Goal: Transaction & Acquisition: Book appointment/travel/reservation

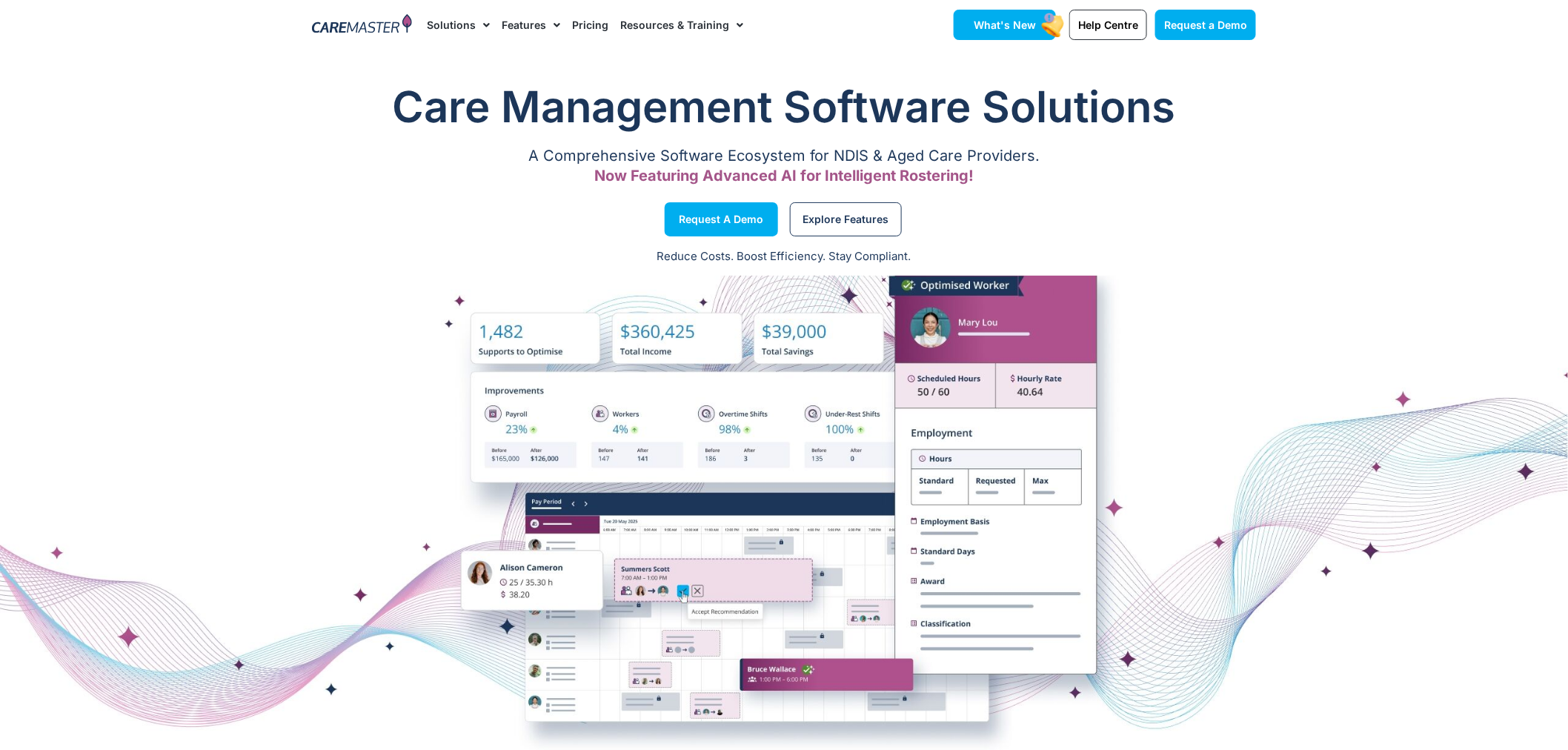
click at [1013, 27] on span "What's New" at bounding box center [1005, 25] width 62 height 12
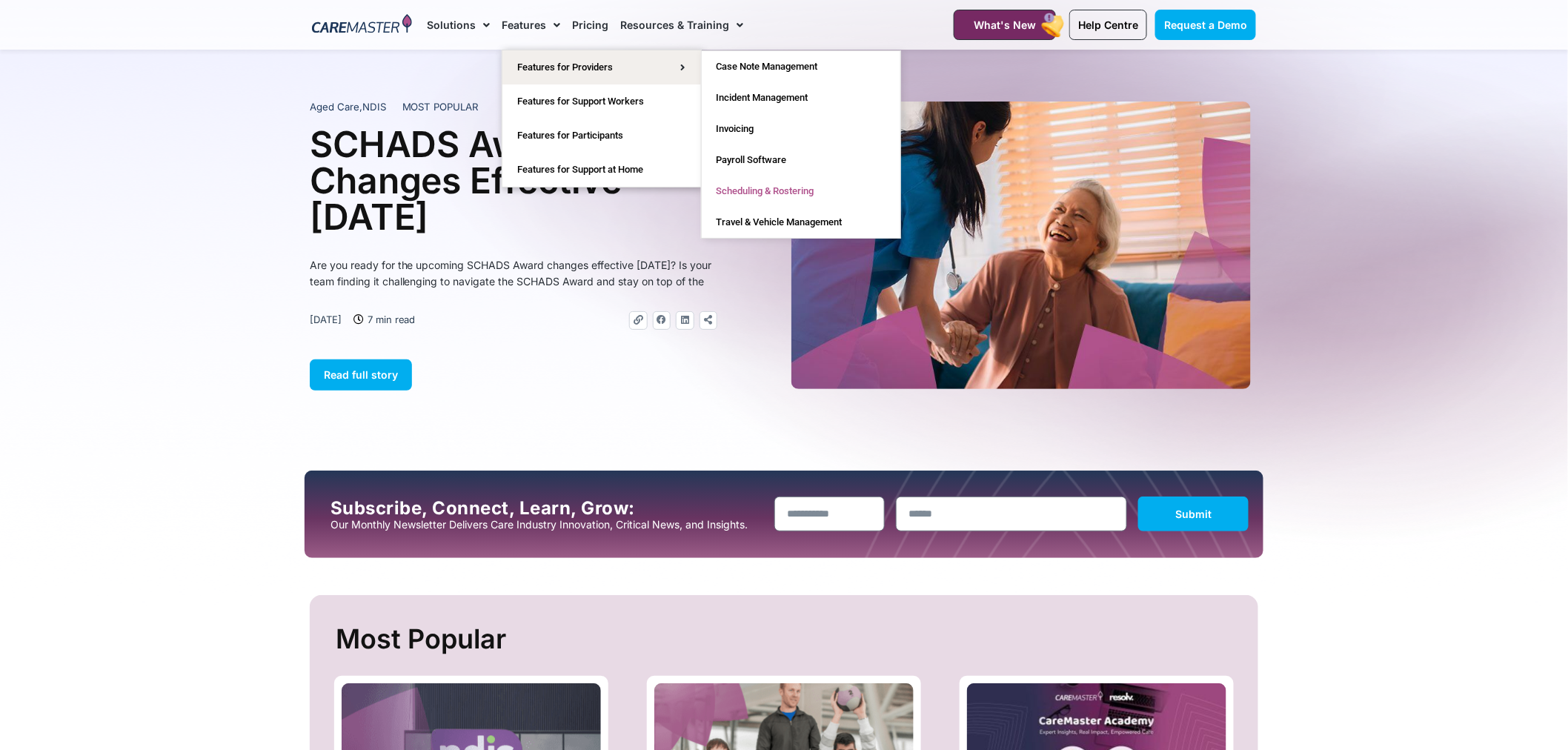
click at [767, 190] on link "Scheduling & Rostering" at bounding box center [801, 191] width 198 height 31
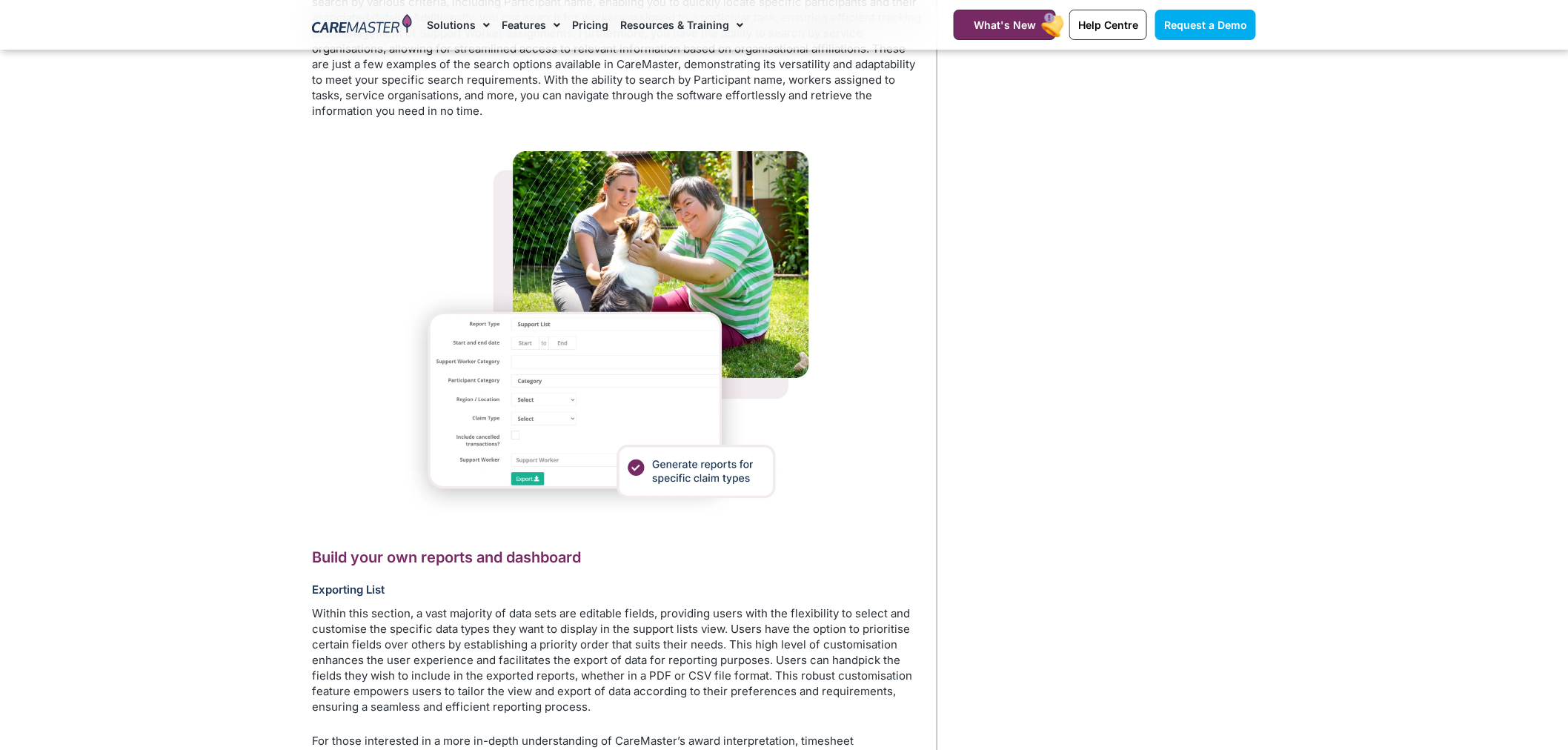
scroll to position [3375, 0]
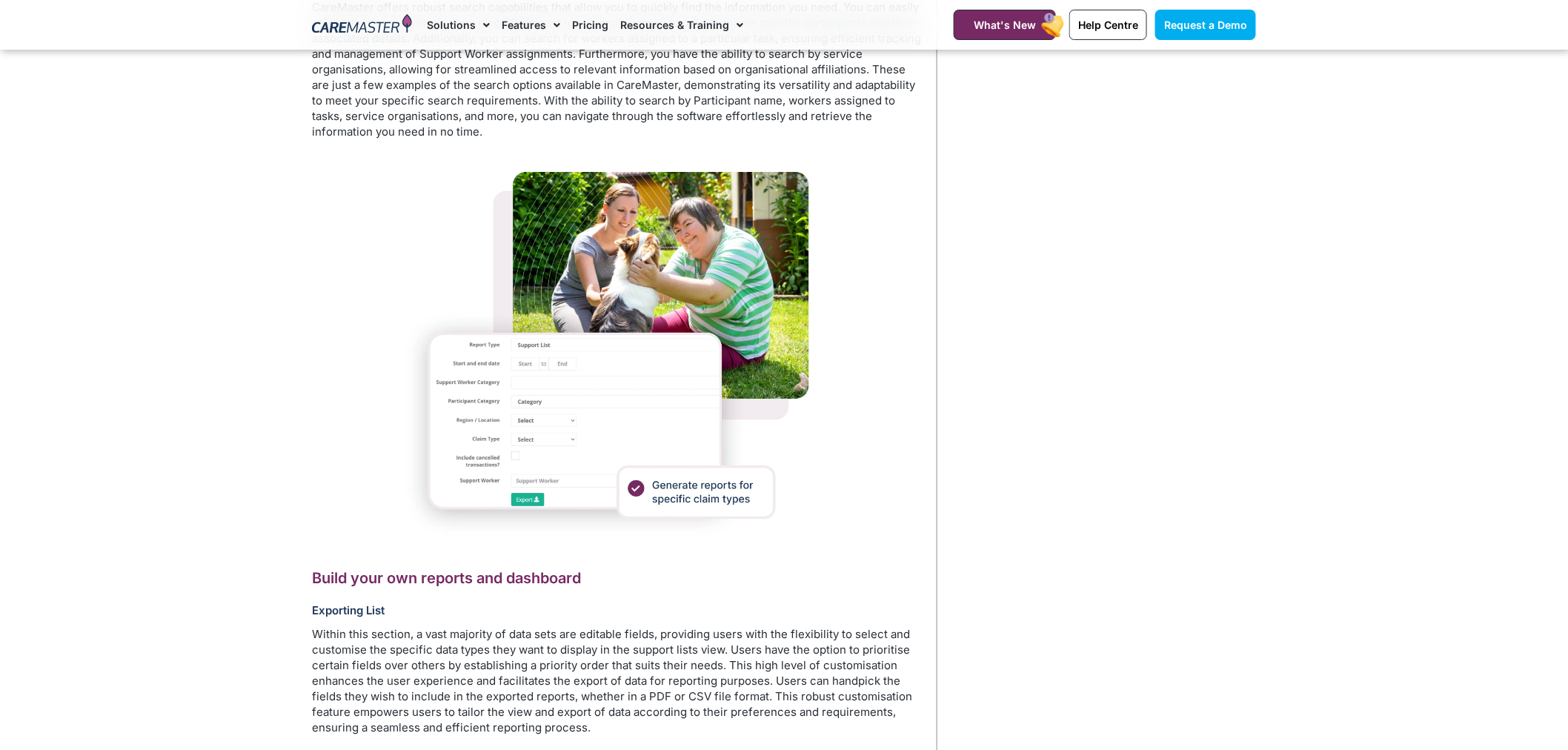
click at [482, 30] on span "Menu" at bounding box center [483, 25] width 14 height 25
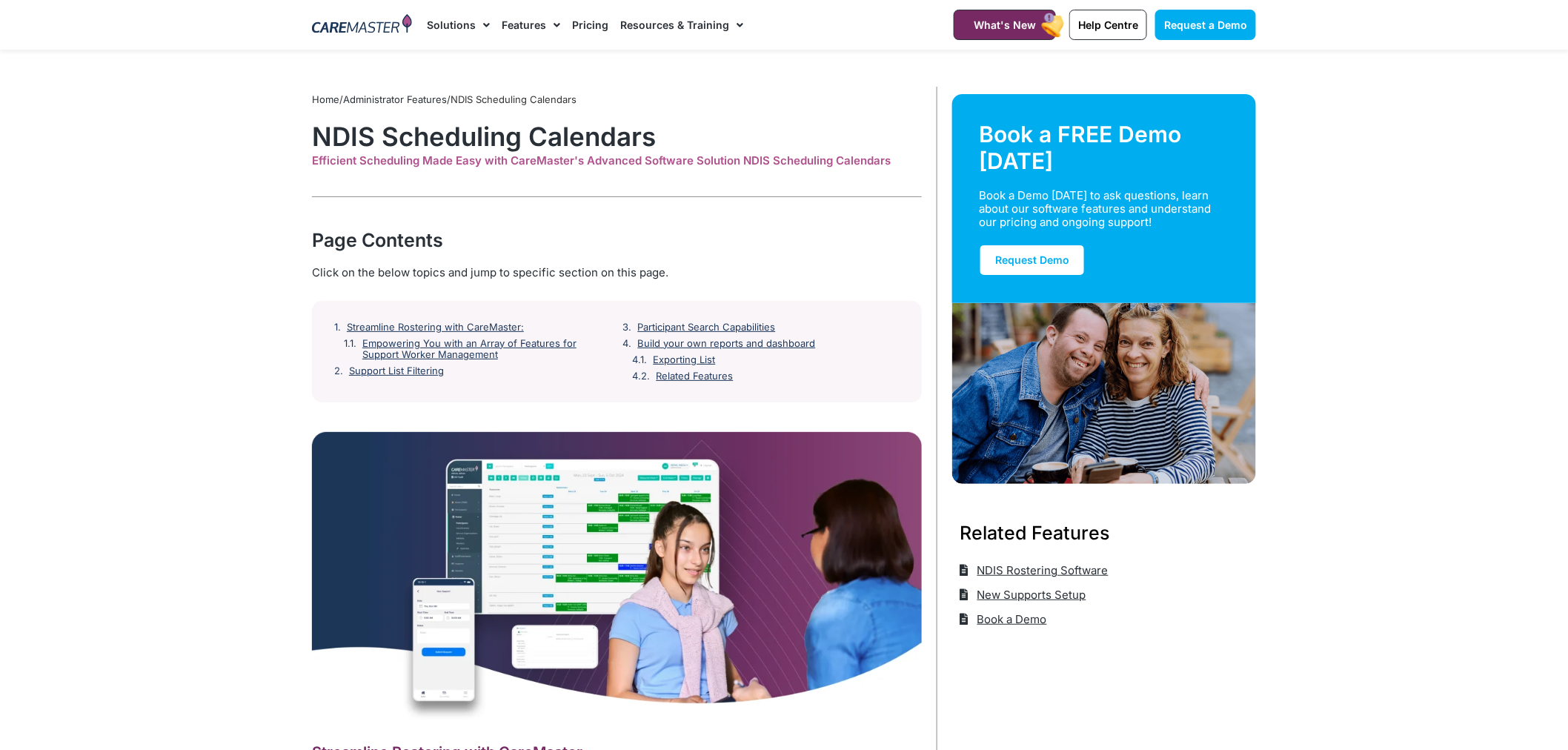
click at [484, 24] on span "Menu" at bounding box center [483, 25] width 14 height 25
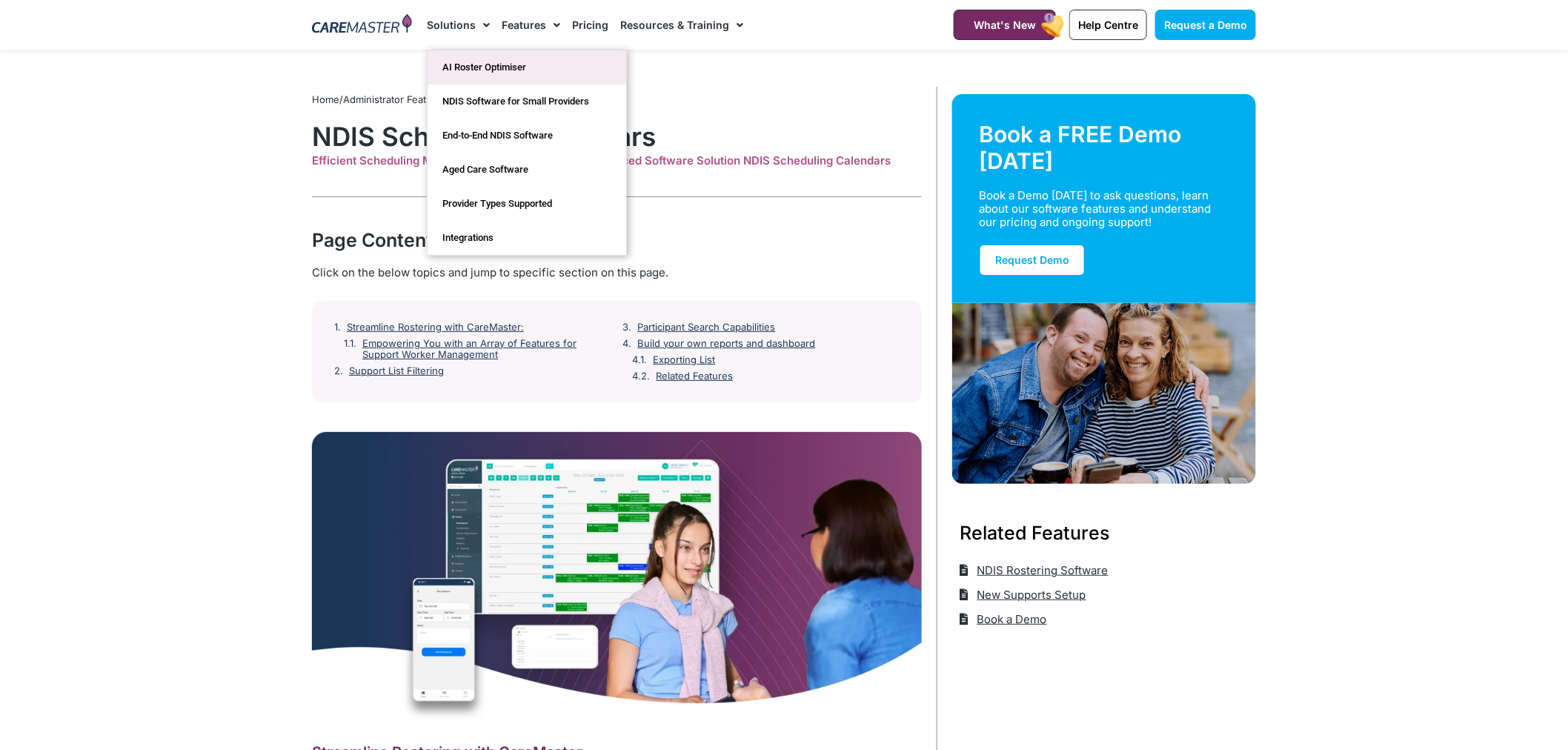
click at [490, 58] on link "AI Roster Optimiser" at bounding box center [526, 68] width 198 height 34
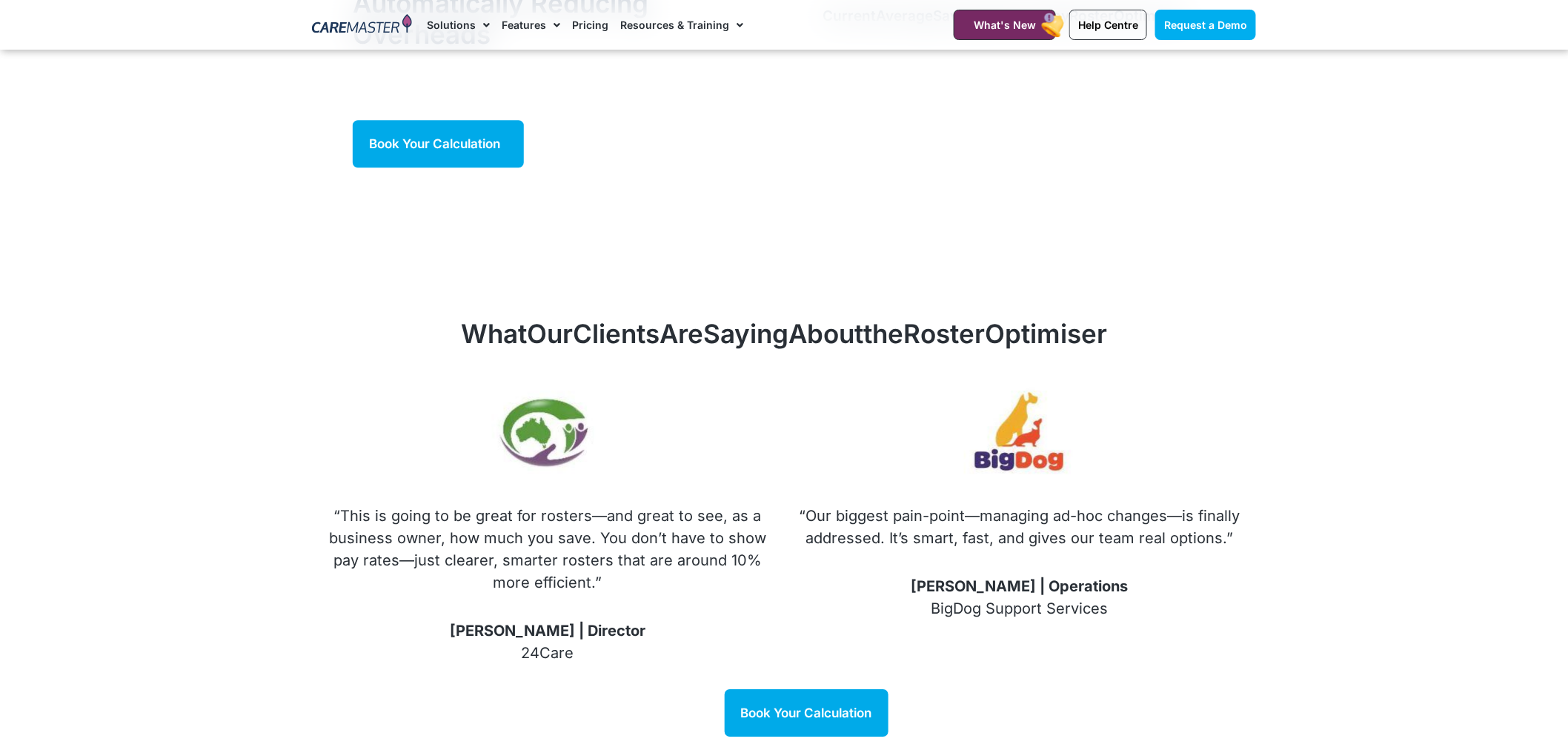
scroll to position [1646, 0]
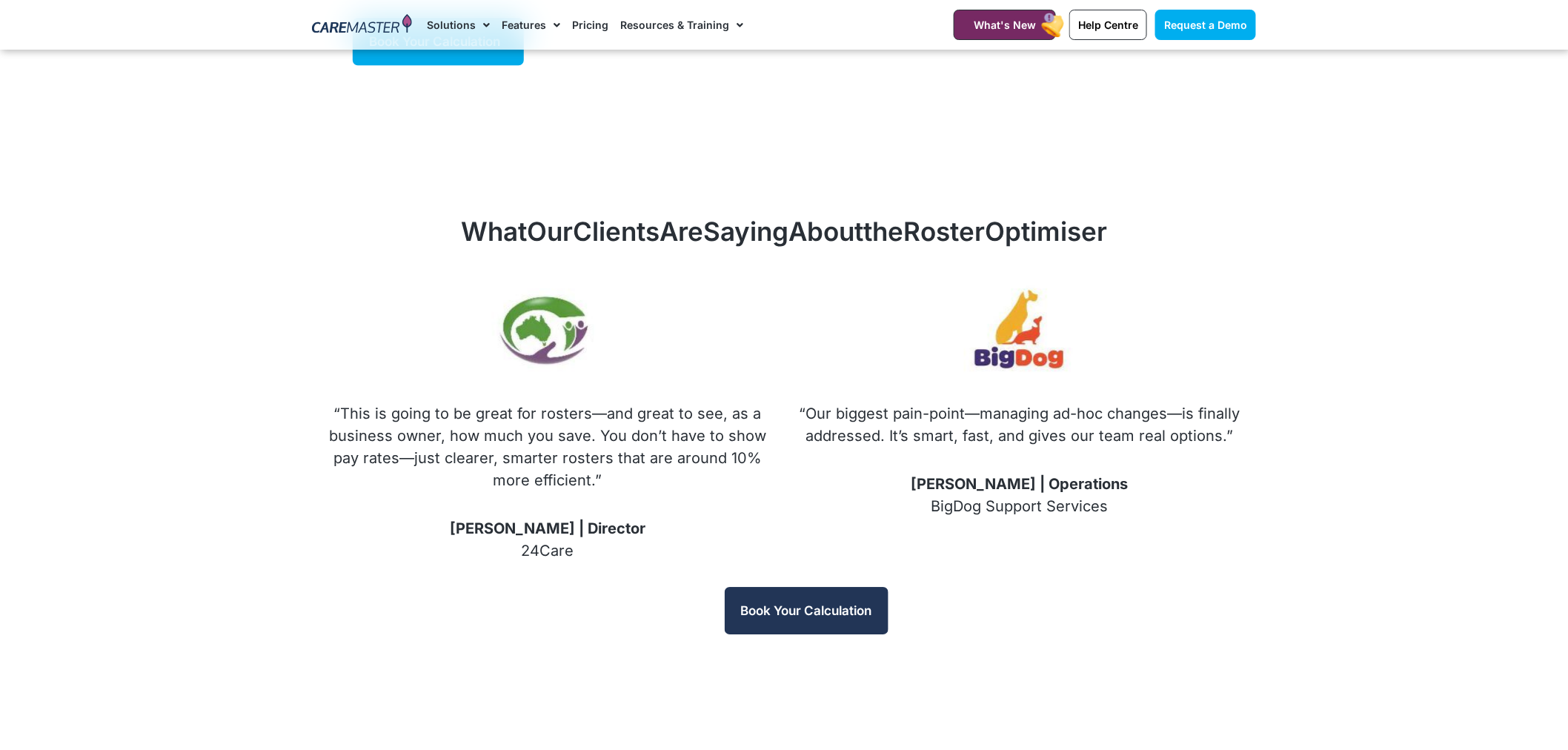
click at [745, 603] on span "Book Your Calculation" at bounding box center [806, 610] width 131 height 15
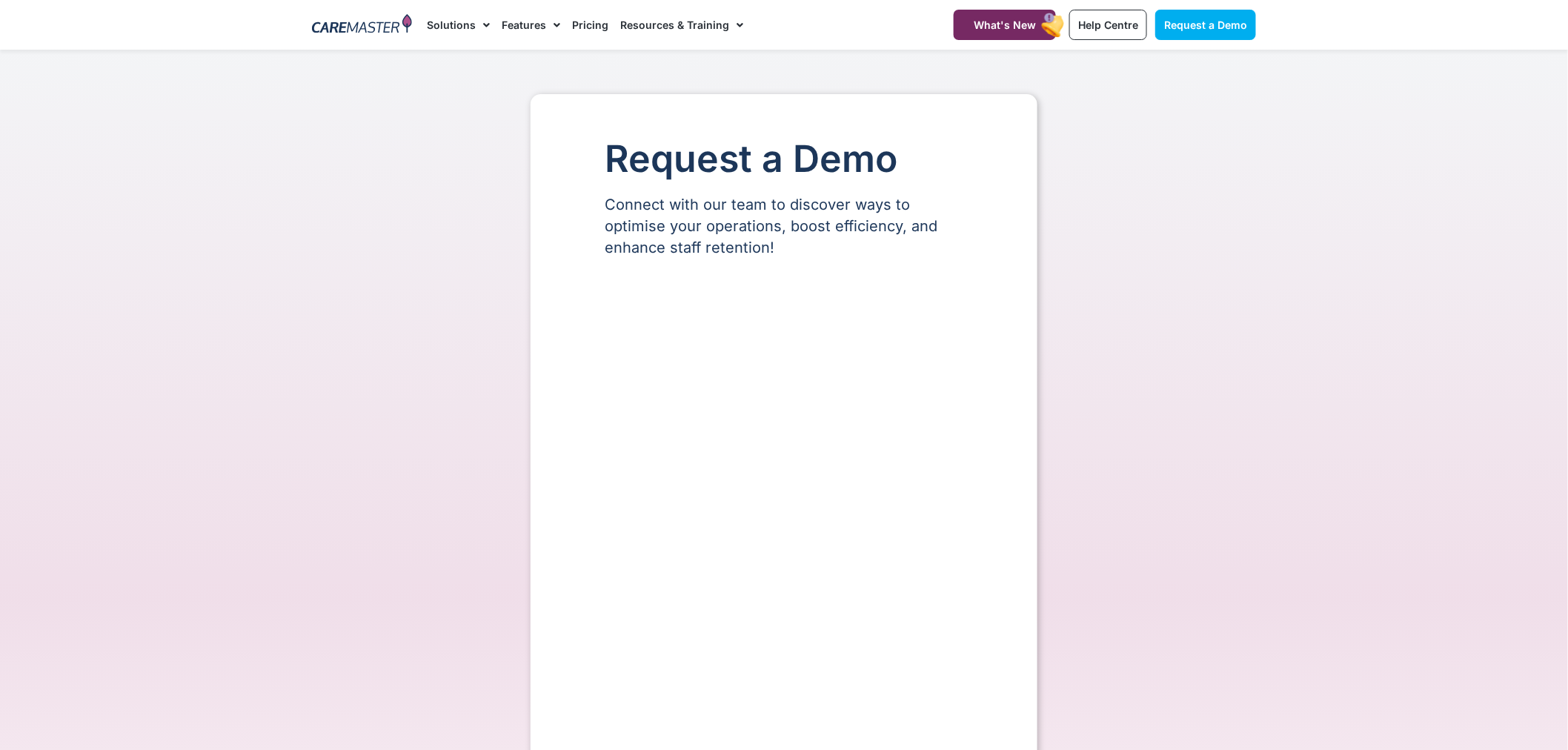
select select "**"
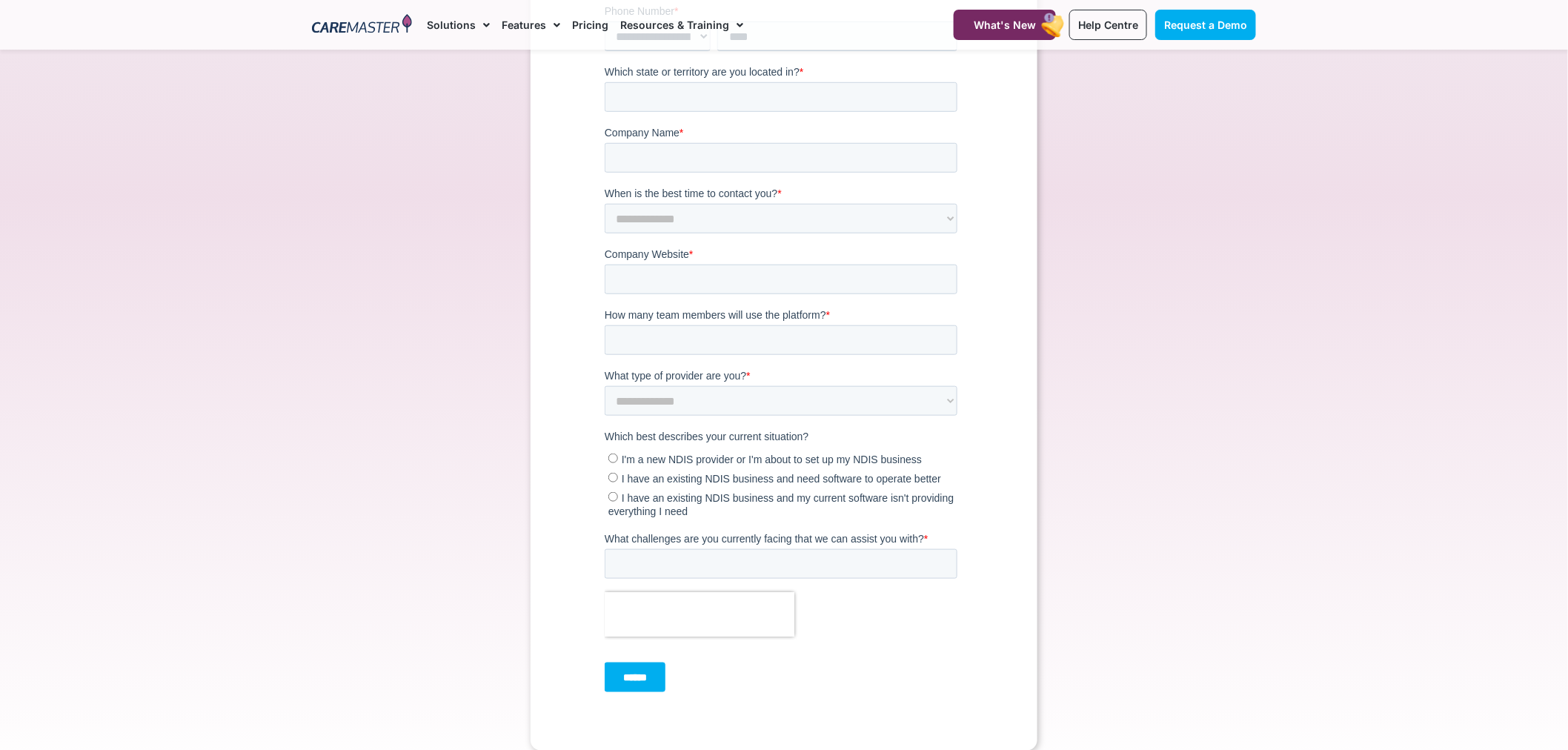
scroll to position [411, 0]
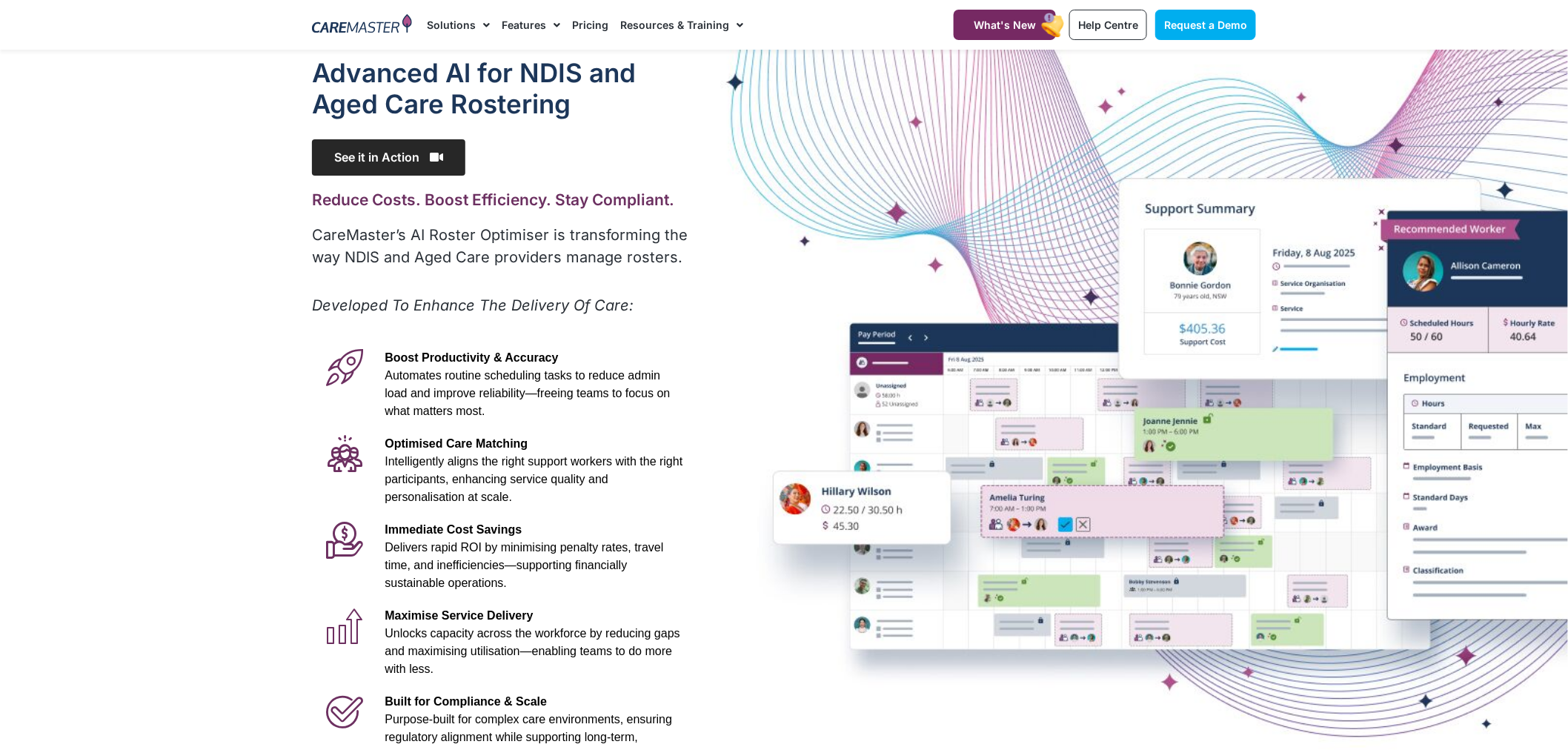
click at [427, 162] on span "See it in Action" at bounding box center [388, 157] width 153 height 37
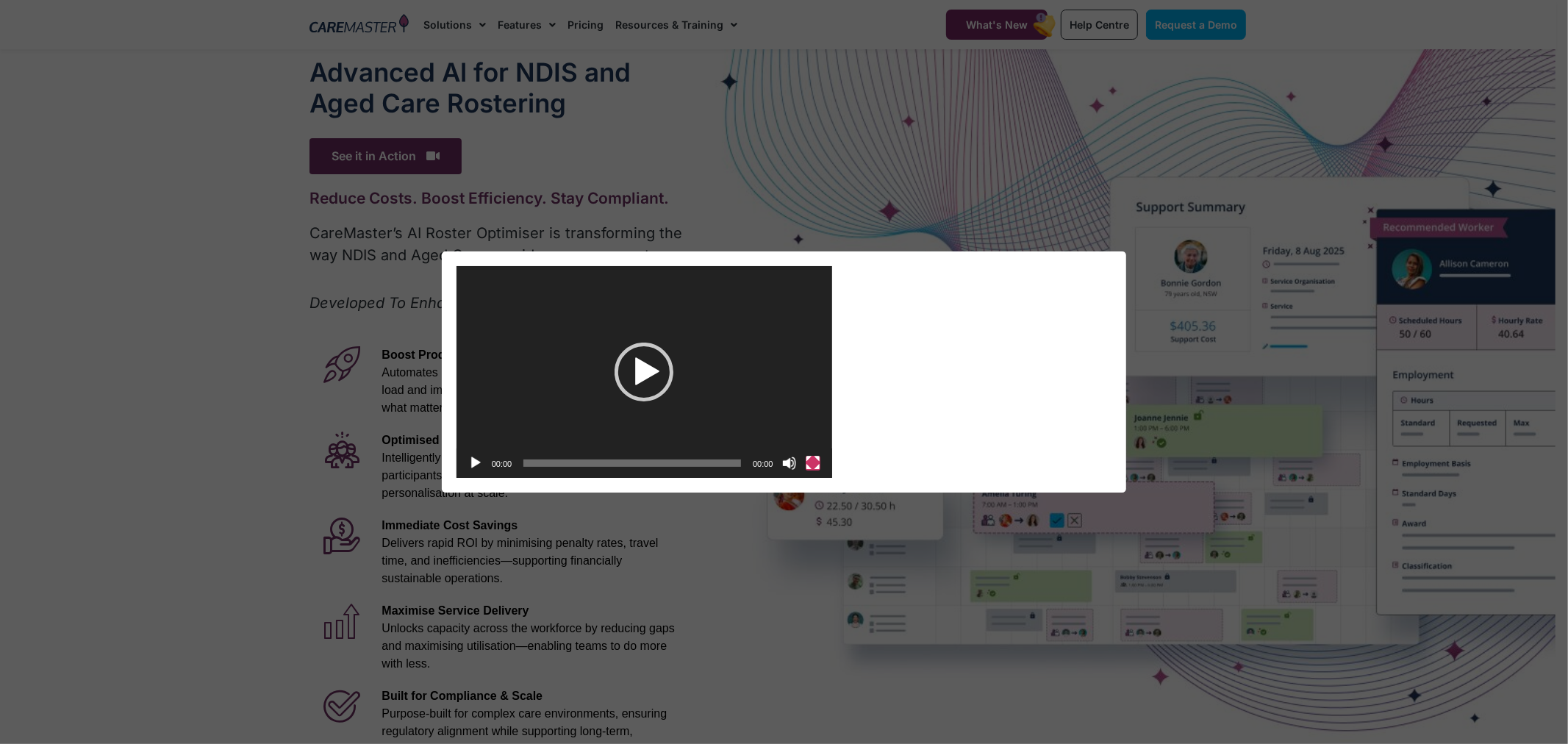
click at [812, 460] on button "Fullscreen" at bounding box center [813, 463] width 15 height 15
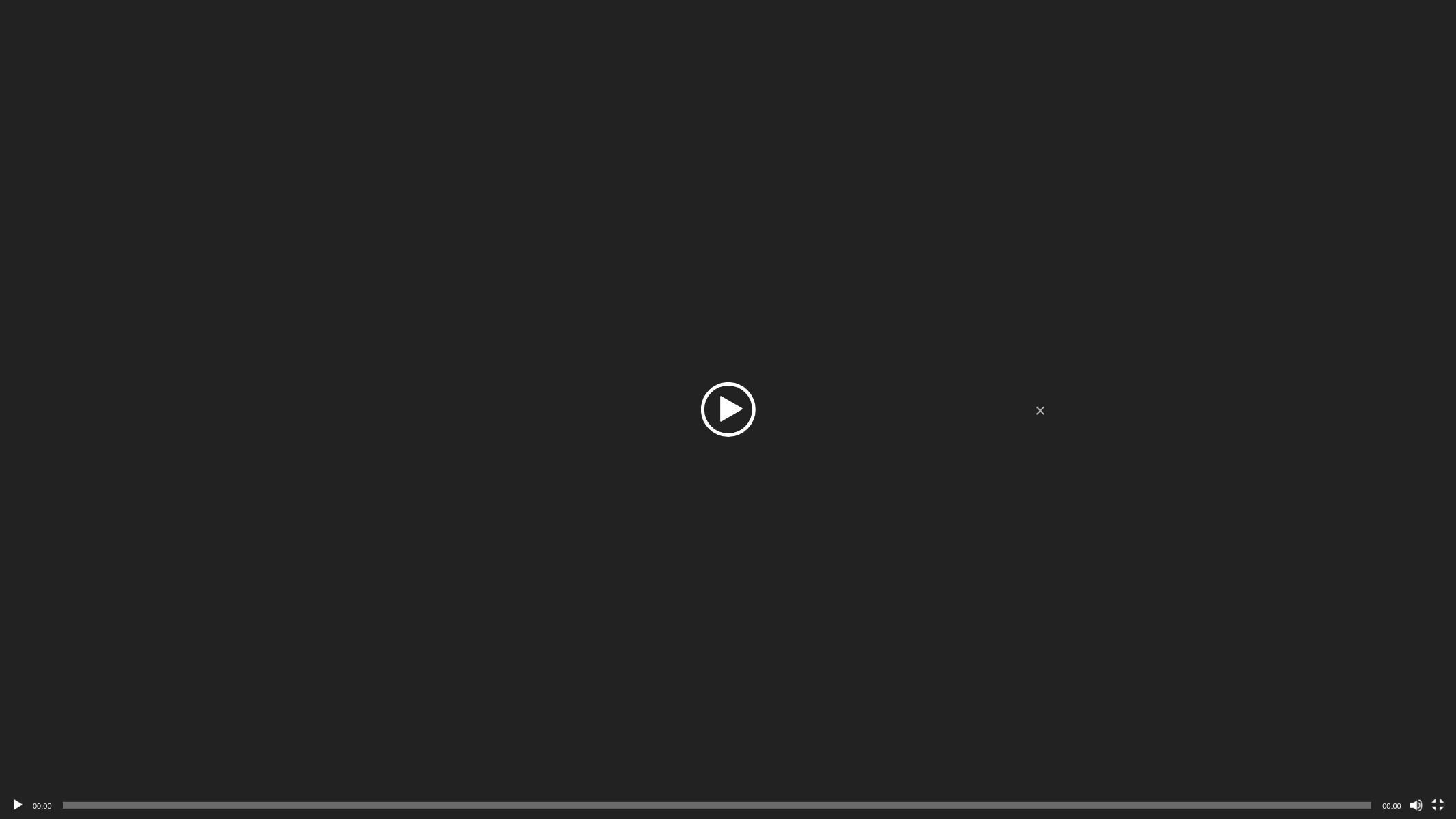
click at [720, 417] on div "Play" at bounding box center [728, 410] width 54 height 54
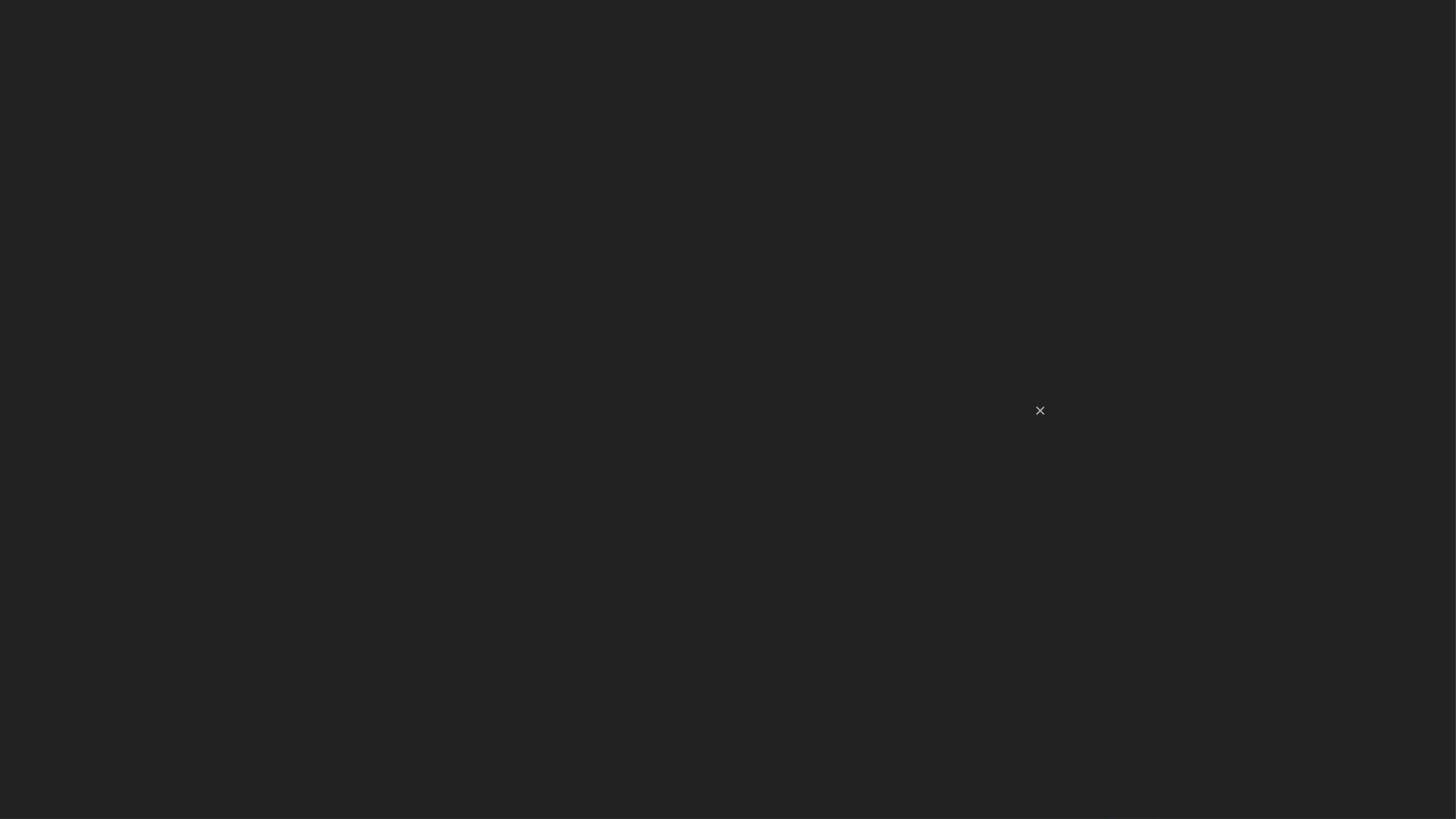
click at [721, 417] on video "[URL][DOMAIN_NAME]" at bounding box center [728, 410] width 1456 height 819
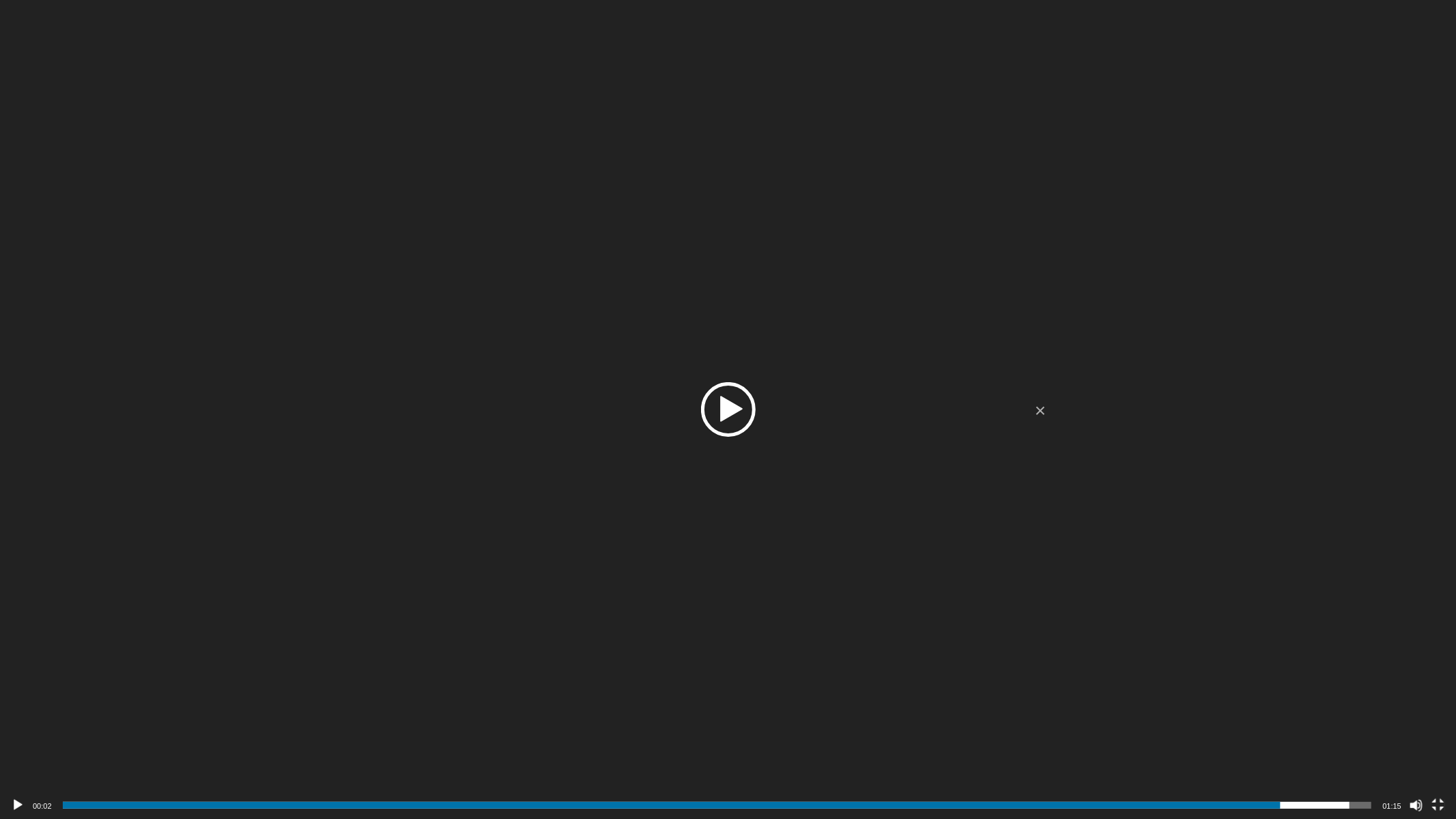
click at [1270, 160] on div "Video Player" at bounding box center [728, 410] width 1456 height 819
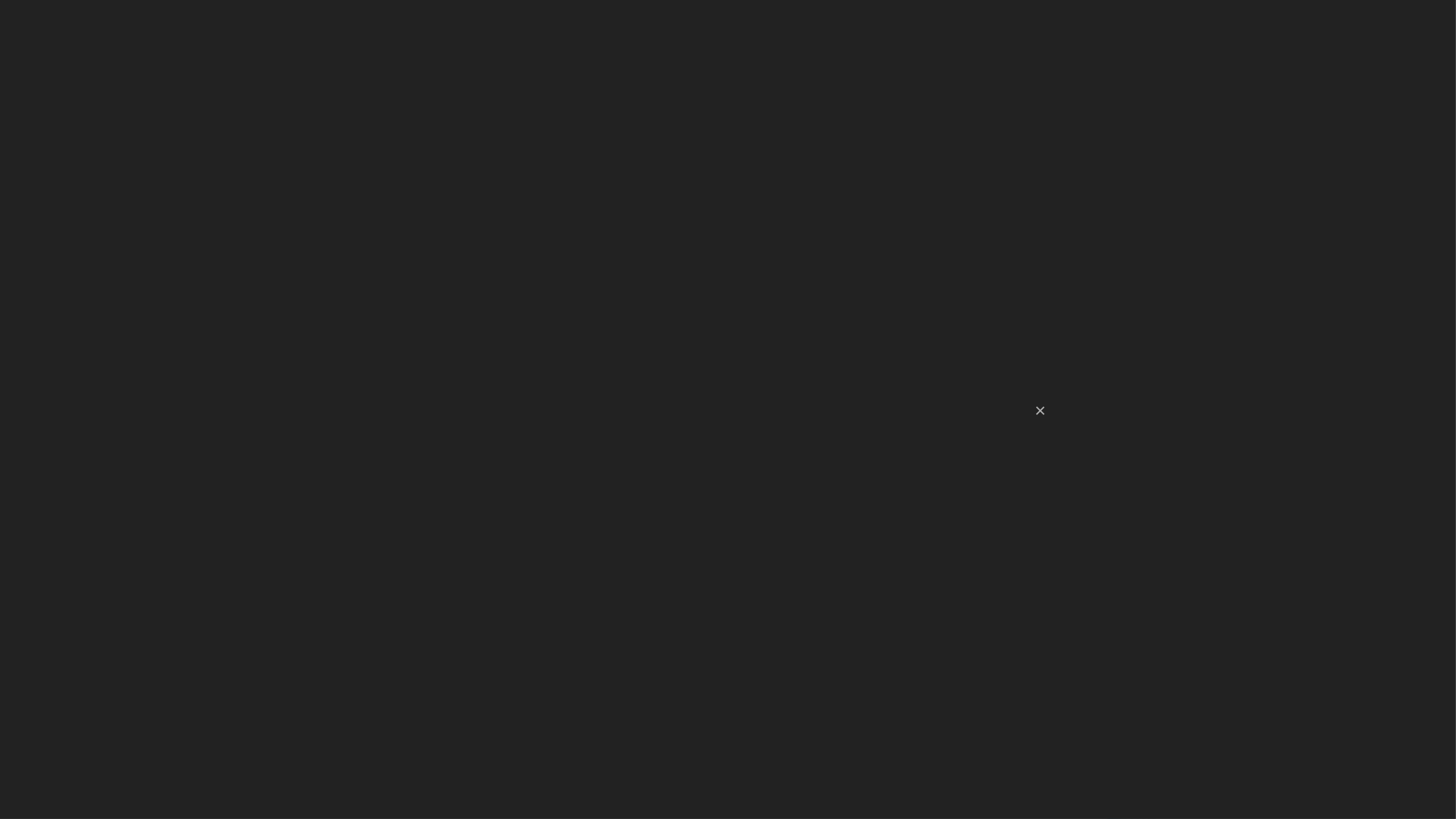
click at [1270, 160] on video "[URL][DOMAIN_NAME]" at bounding box center [728, 410] width 1456 height 819
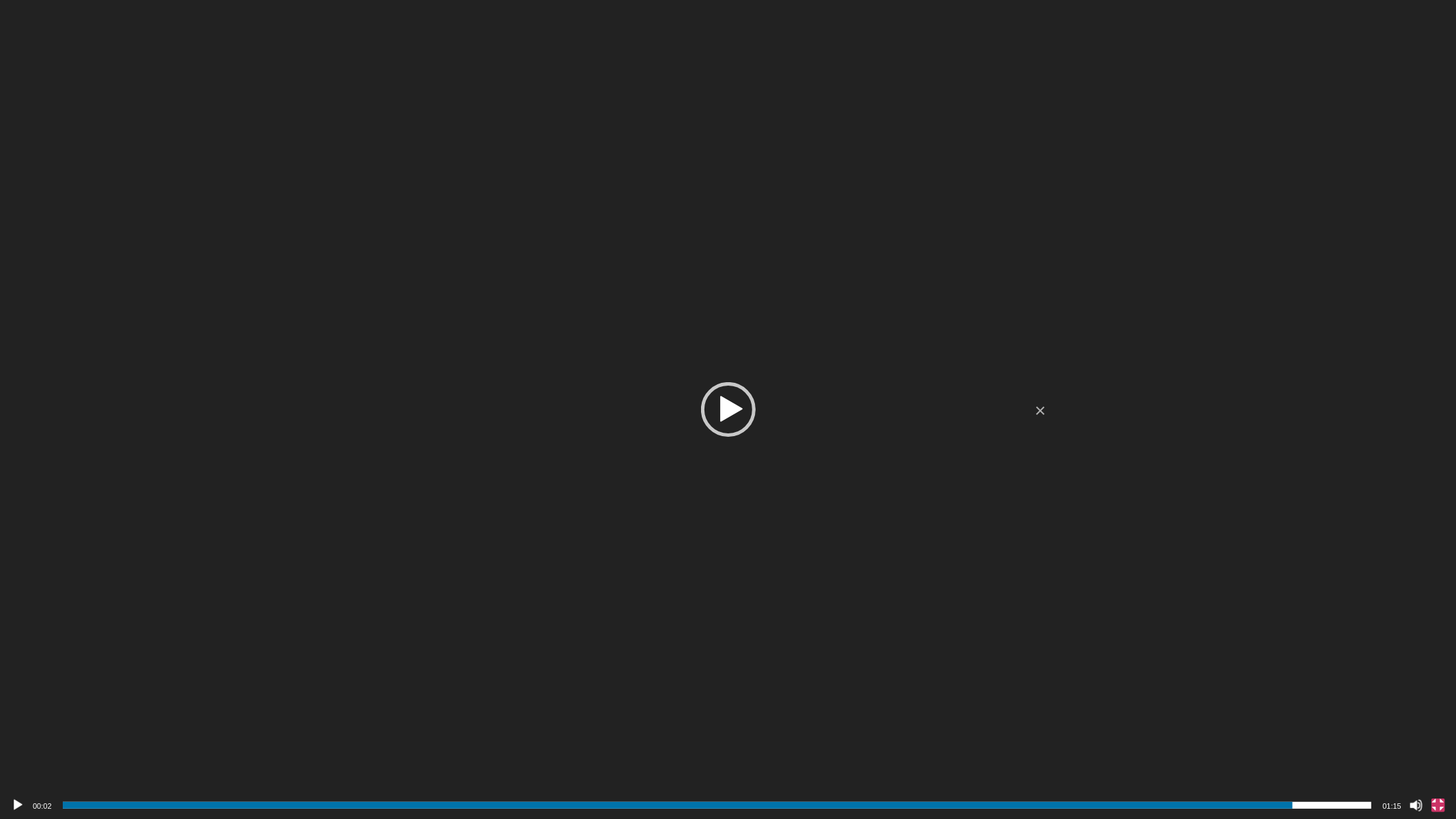
click at [1442, 690] on button "Fullscreen" at bounding box center [1438, 805] width 14 height 14
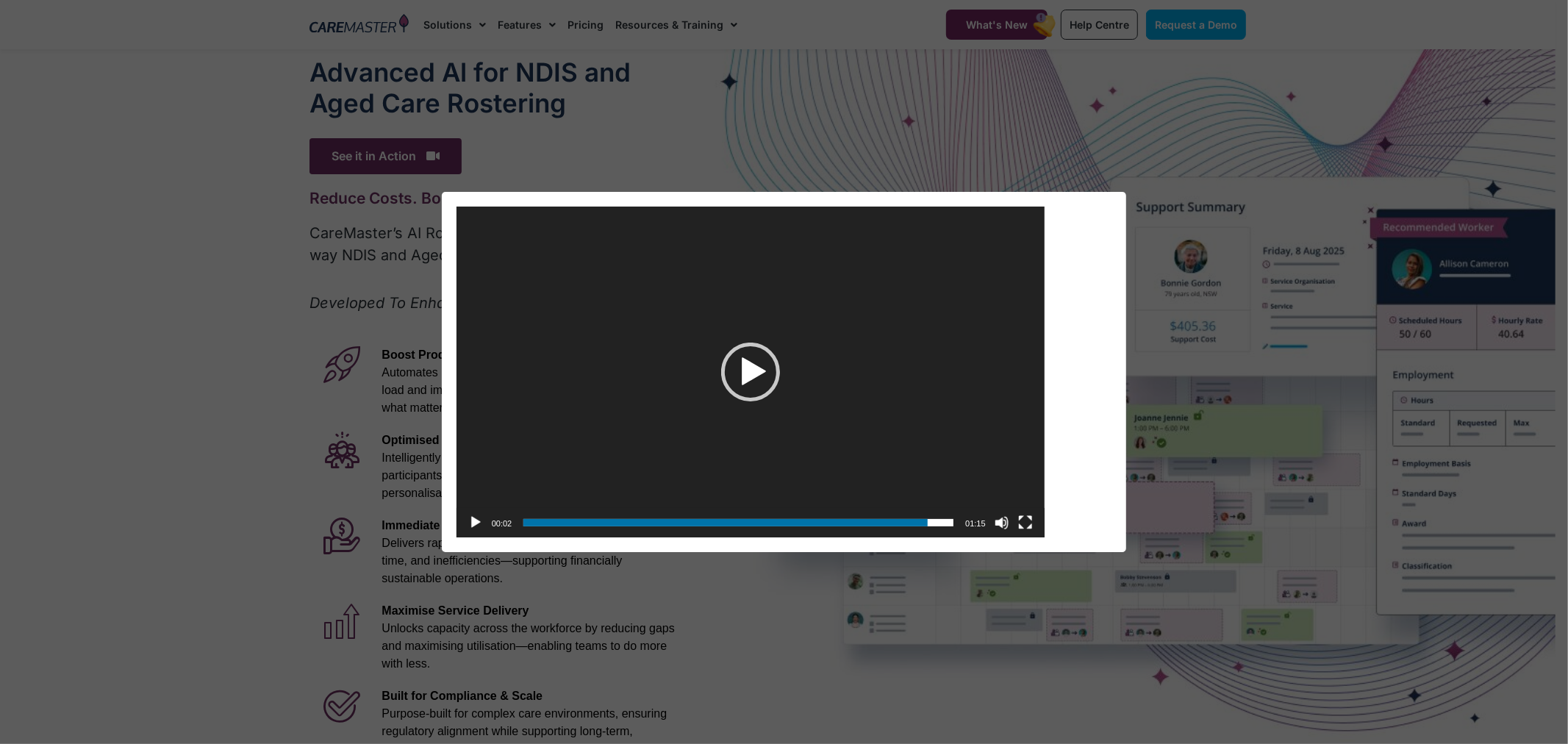
click at [1081, 147] on div "Video Player [URL][DOMAIN_NAME] 00:02 00:00 01:15 Use Up/Down Arrow keys to inc…" at bounding box center [784, 372] width 1568 height 744
